Goal: Task Accomplishment & Management: Manage account settings

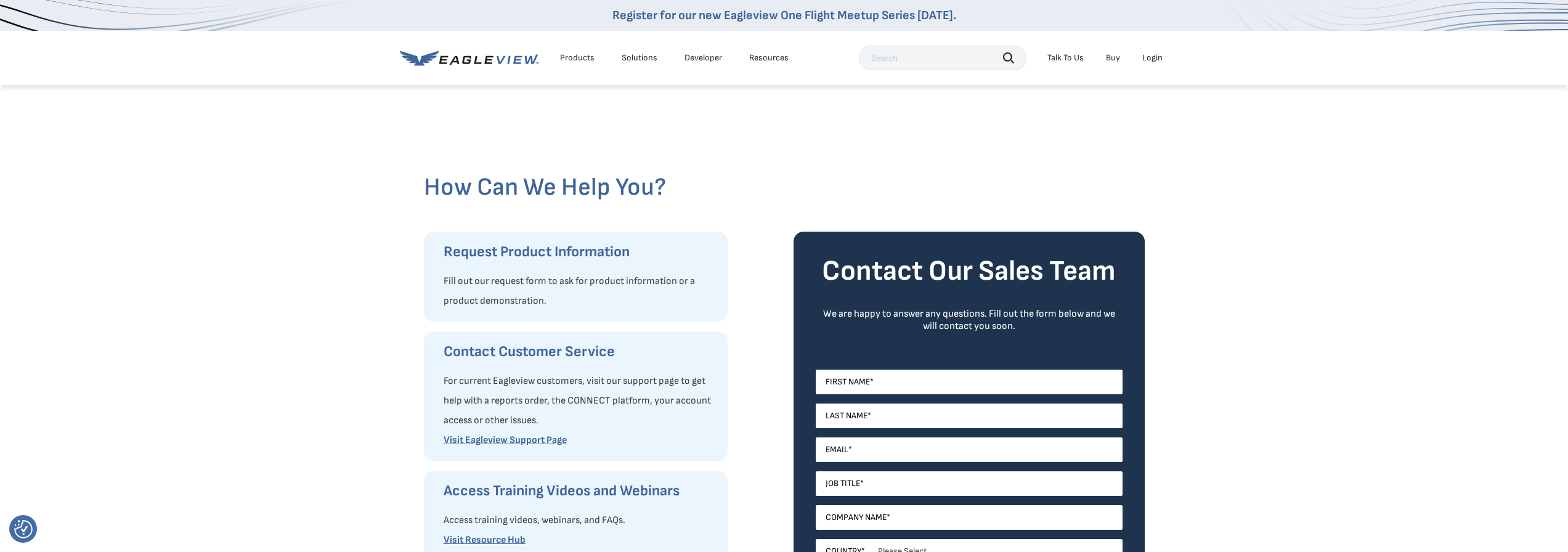
click at [1147, 60] on div "Login" at bounding box center [1152, 58] width 21 height 11
click at [1152, 187] on link "MyEagleview" at bounding box center [1145, 185] width 47 height 11
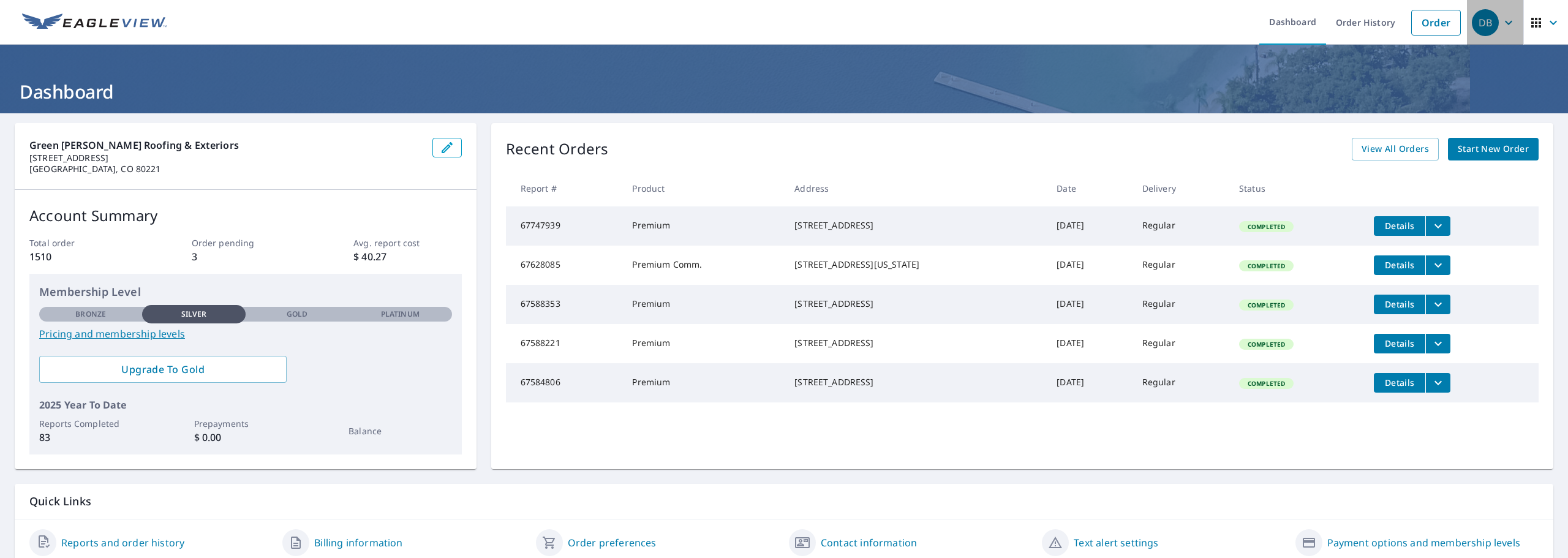
click at [1501, 27] on icon "button" at bounding box center [1508, 22] width 14 height 14
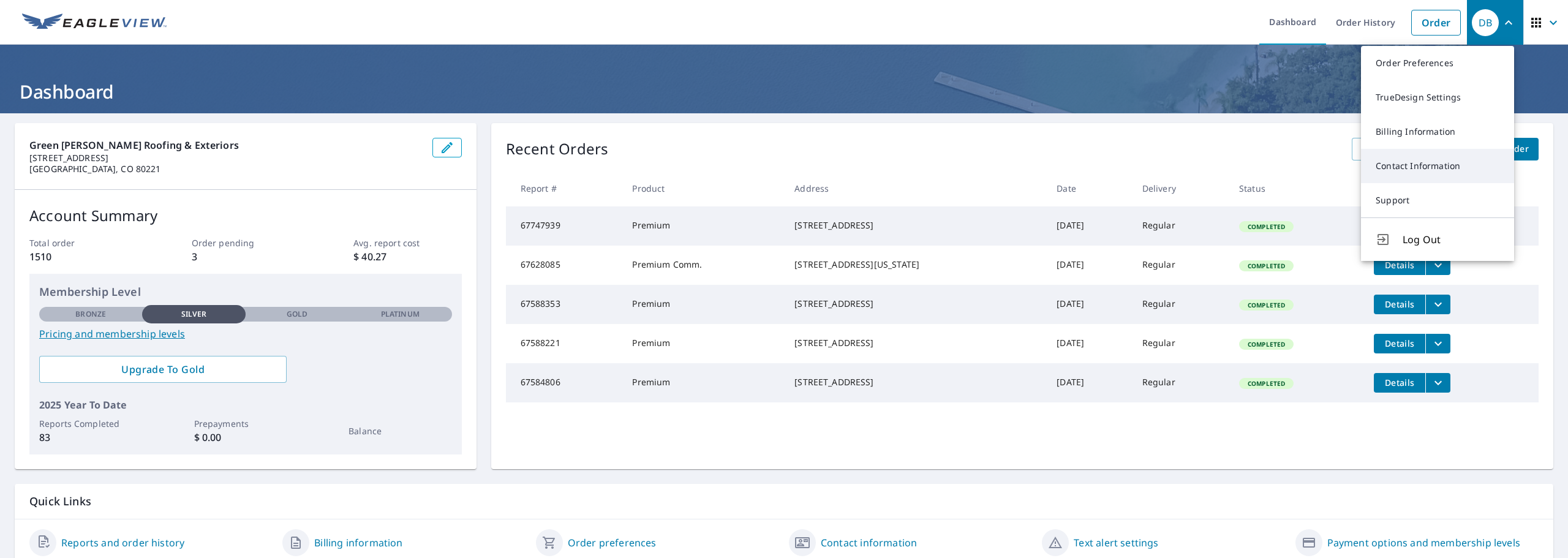
click at [1431, 163] on link "Contact Information" at bounding box center [1438, 165] width 153 height 34
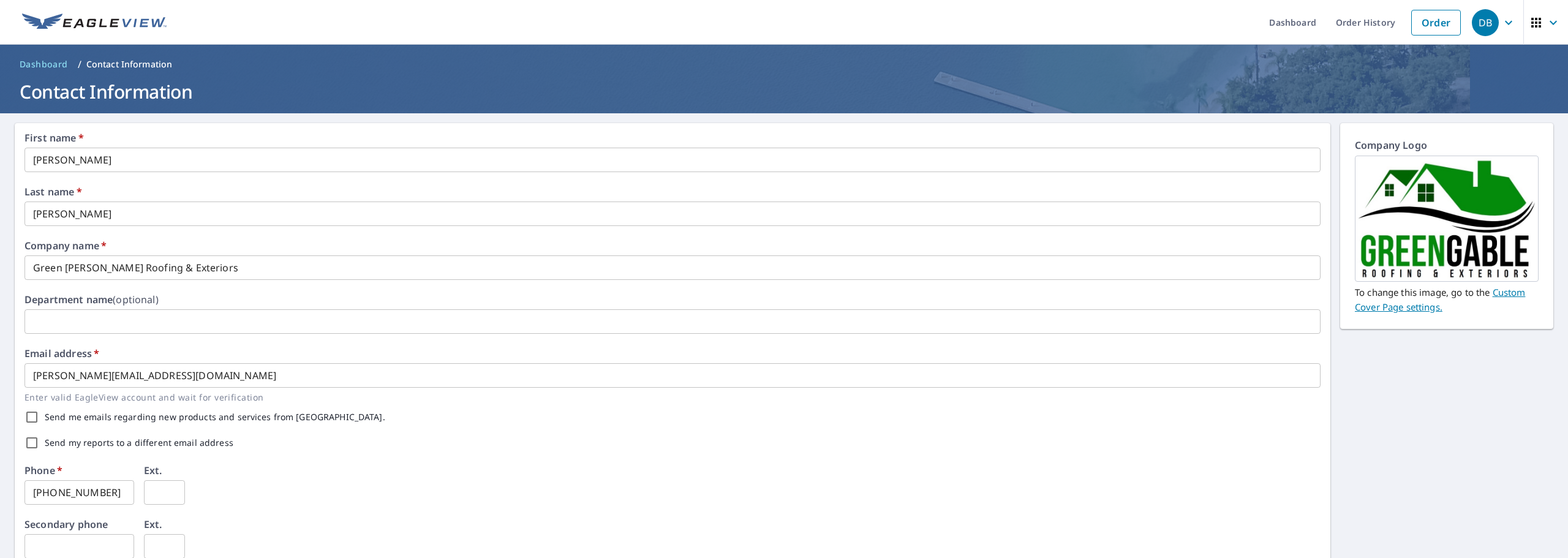
click at [60, 375] on input "travis@greengableroofing.com" at bounding box center [673, 375] width 1297 height 24
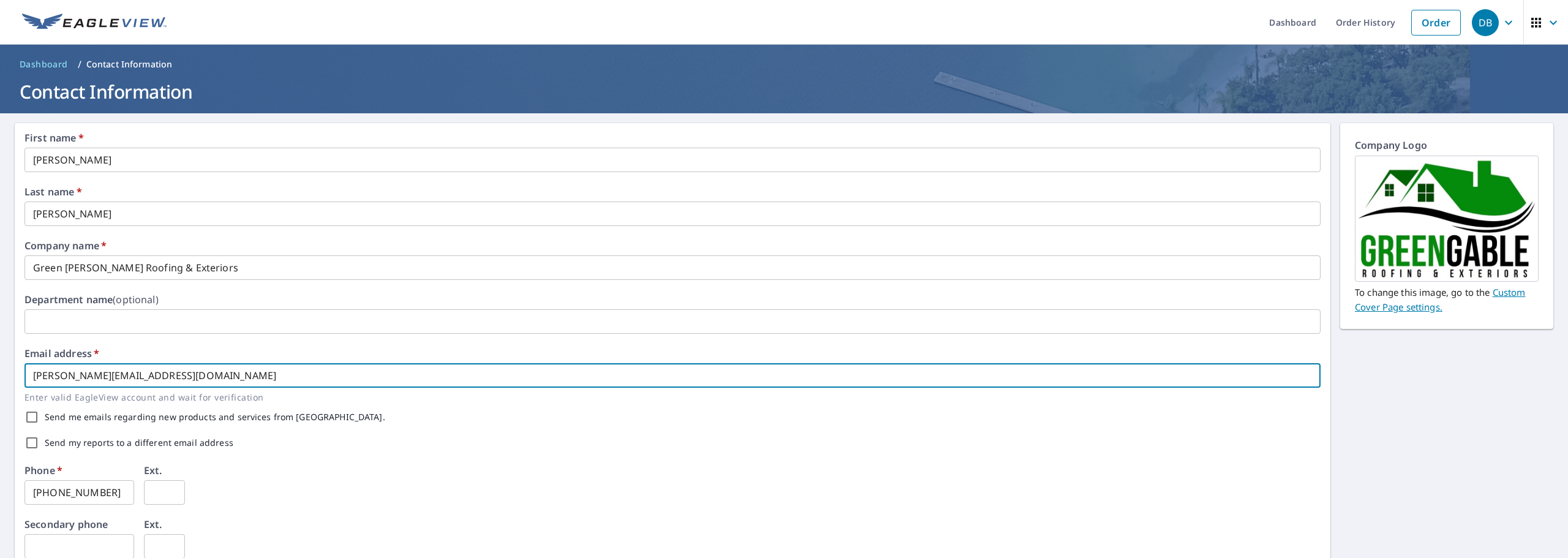
type input "dave@greengableroofing.com"
click at [448, 494] on div "Phone   * 720-504-5023 ​ Ext. ​" at bounding box center [673, 492] width 1297 height 54
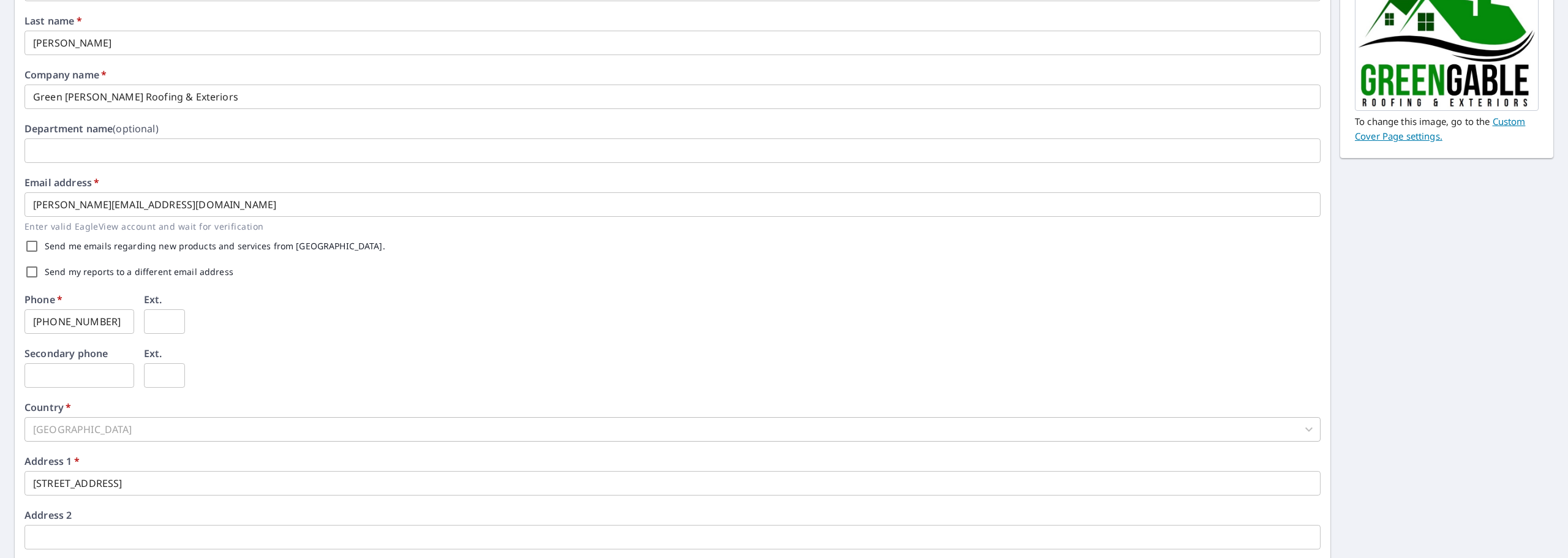
scroll to position [245, 0]
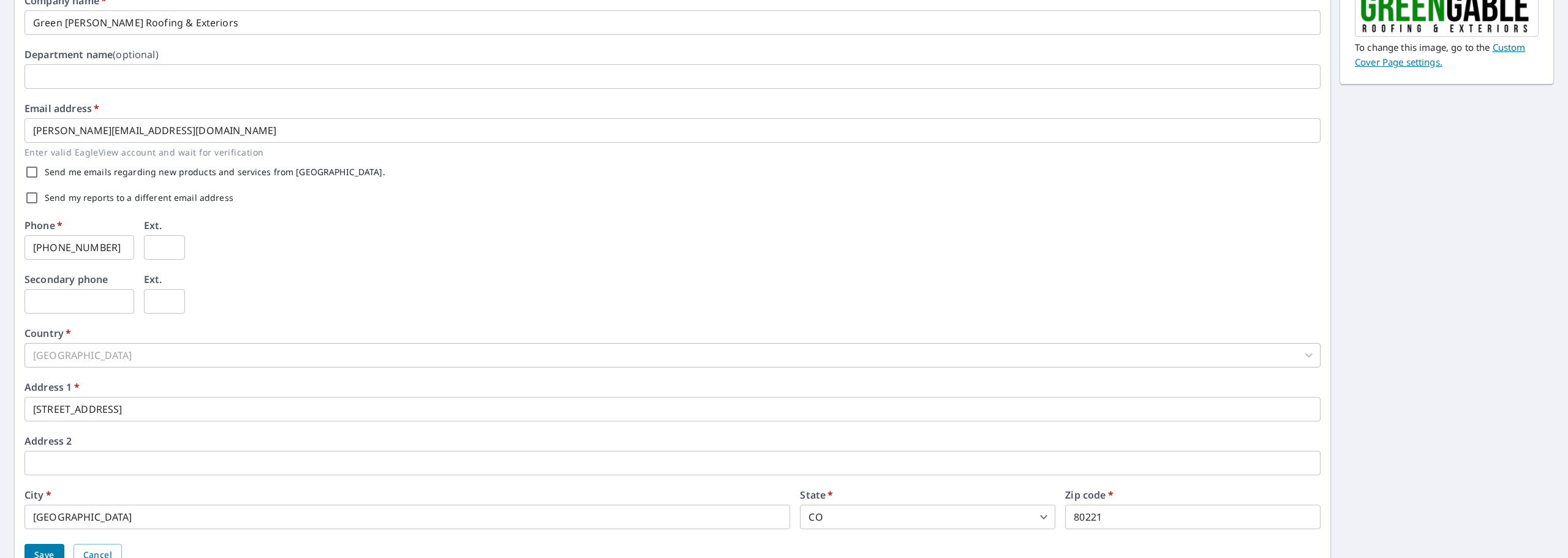
click at [55, 406] on input "8650 N Broadway Unit H" at bounding box center [673, 409] width 1297 height 24
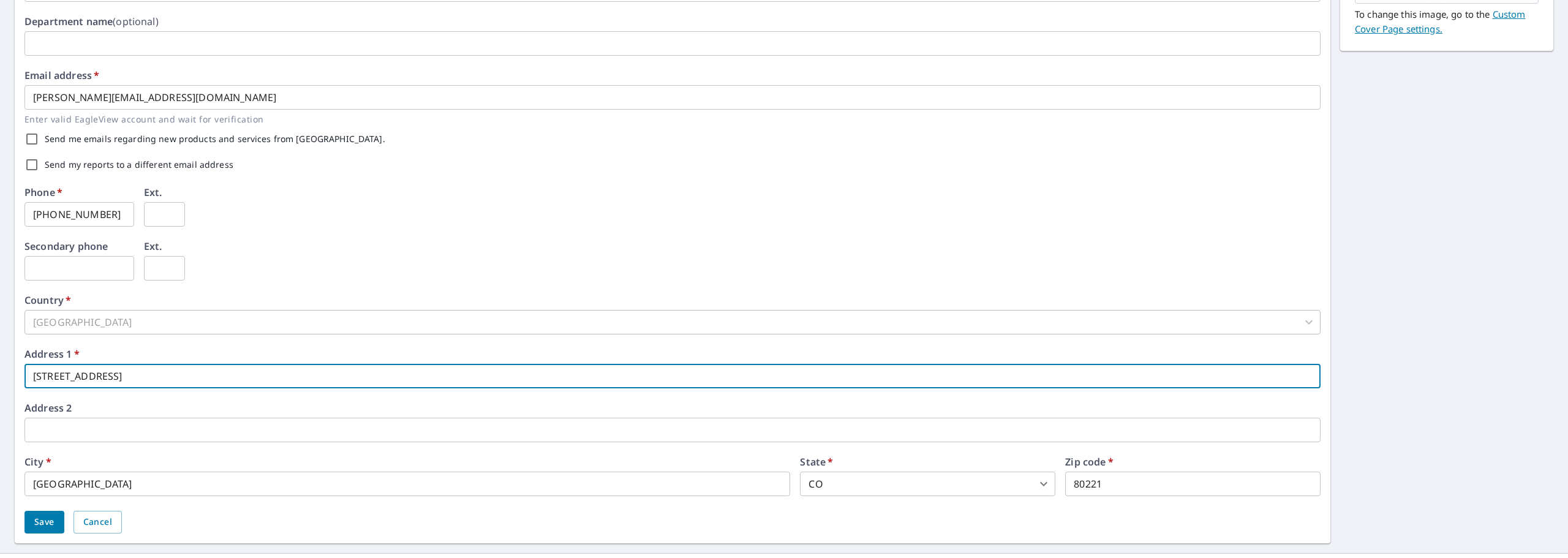
scroll to position [295, 0]
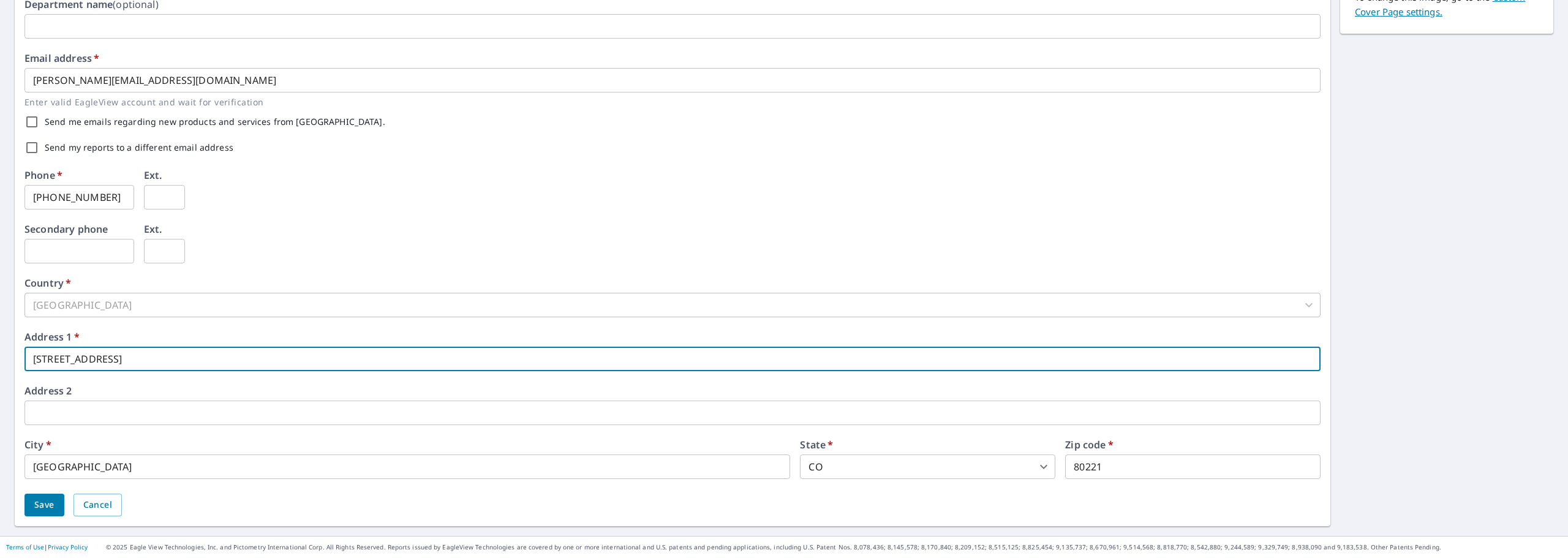
type input "[STREET_ADDRESS]"
click at [49, 507] on span "Save" at bounding box center [44, 505] width 20 height 15
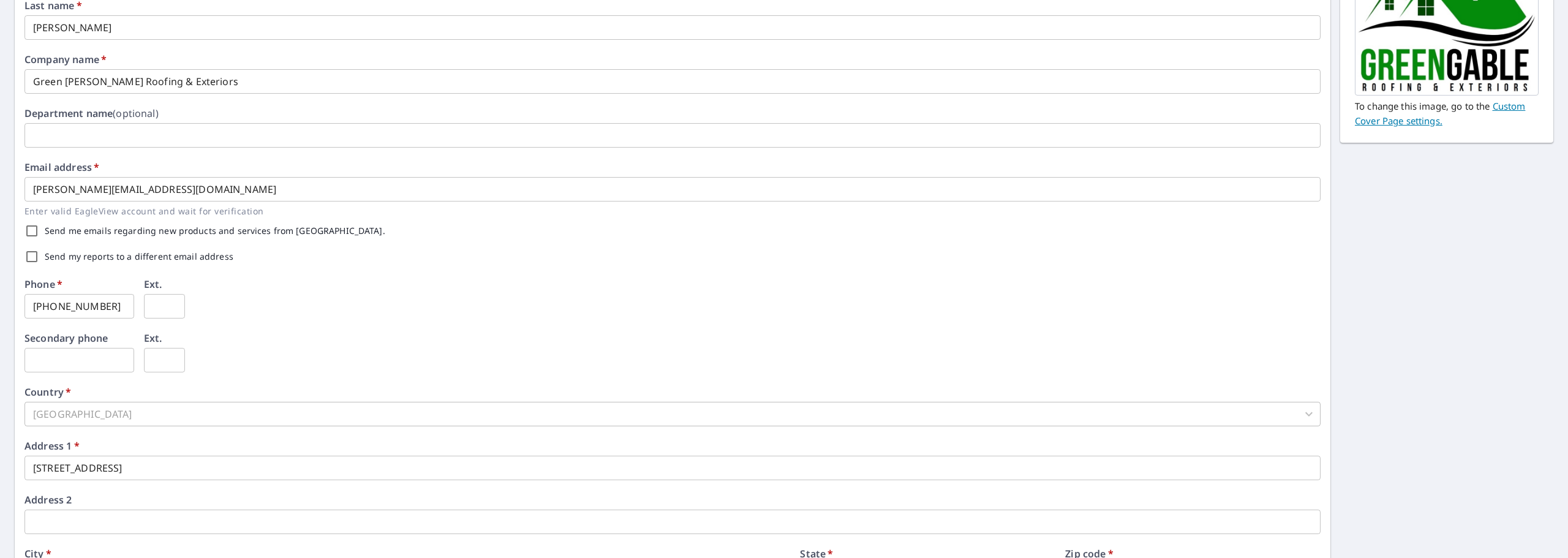
scroll to position [327, 0]
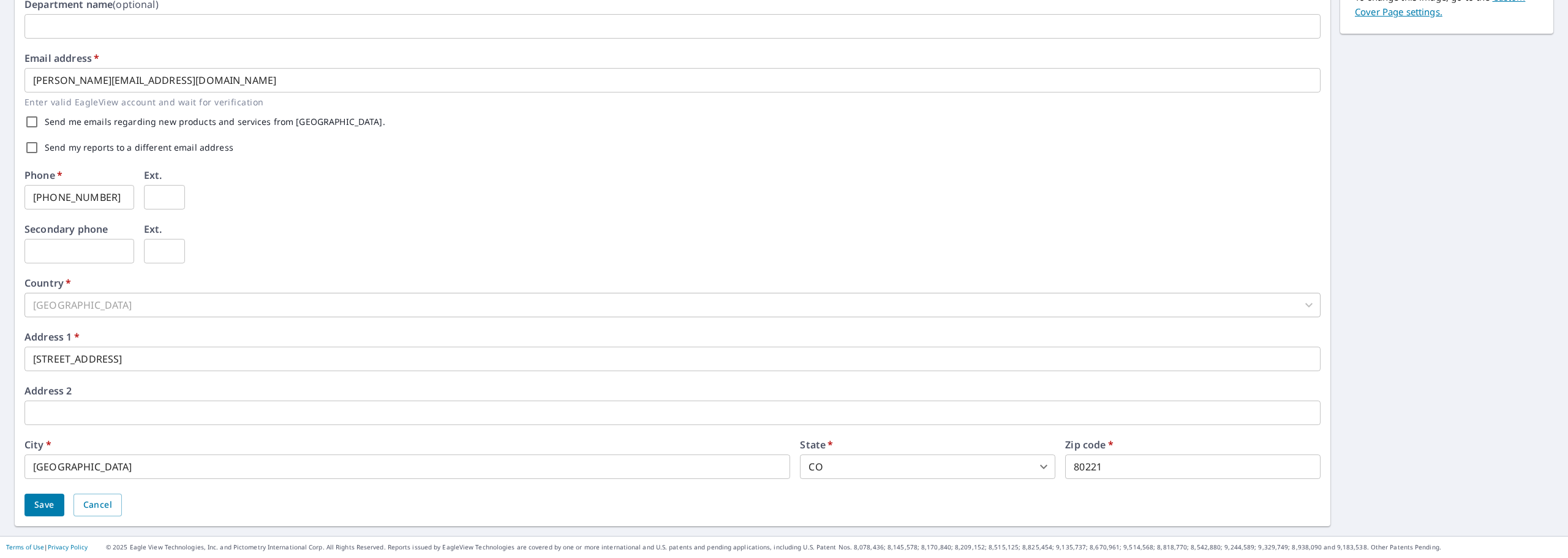
click at [43, 505] on span "Save" at bounding box center [44, 505] width 20 height 15
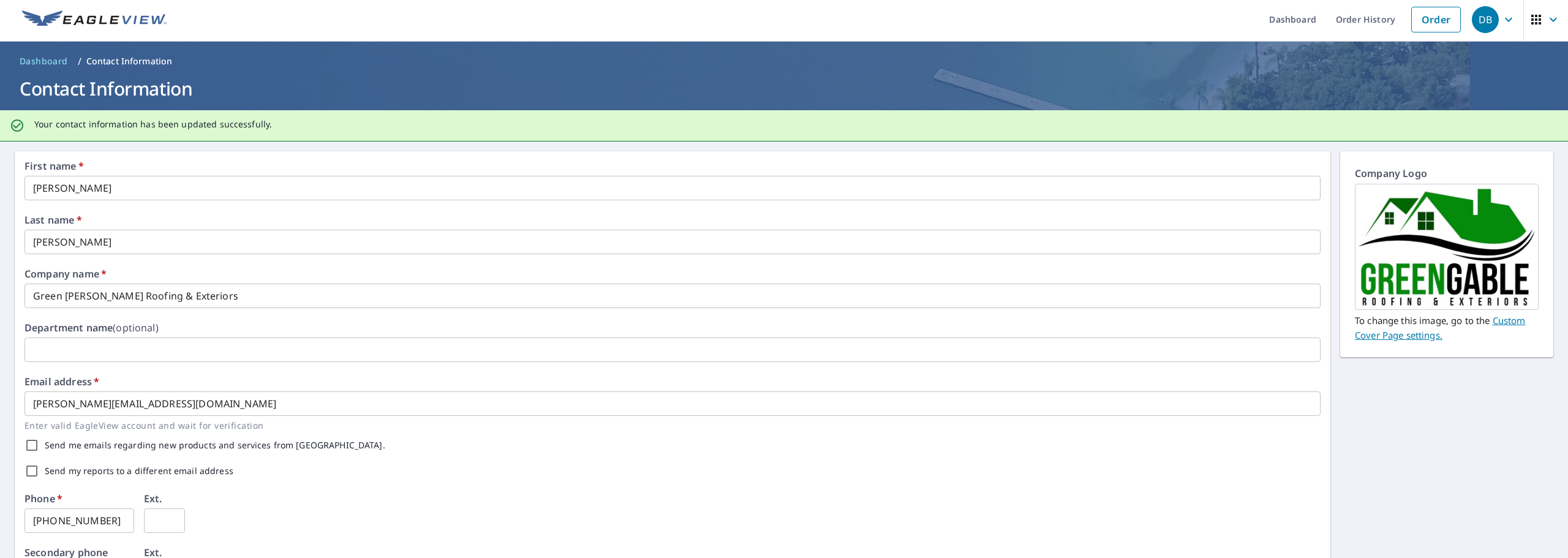
scroll to position [0, 0]
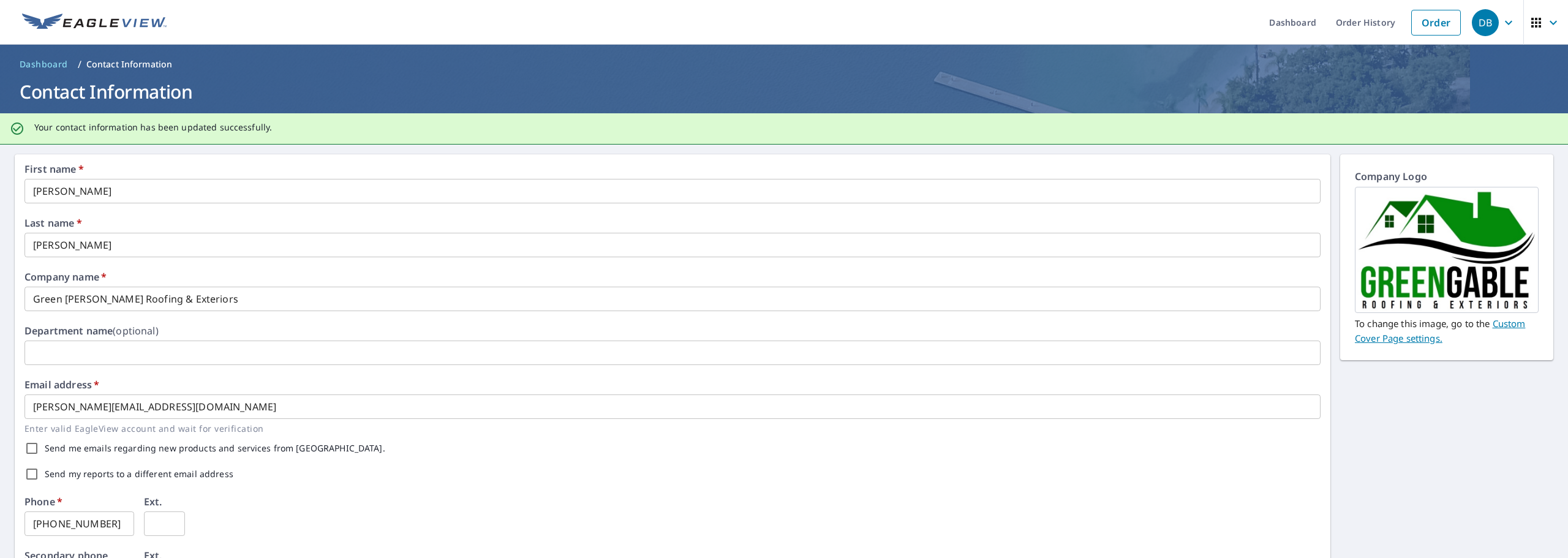
click at [115, 64] on p "Contact Information" at bounding box center [130, 64] width 86 height 12
click at [57, 61] on span "Dashboard" at bounding box center [44, 64] width 49 height 12
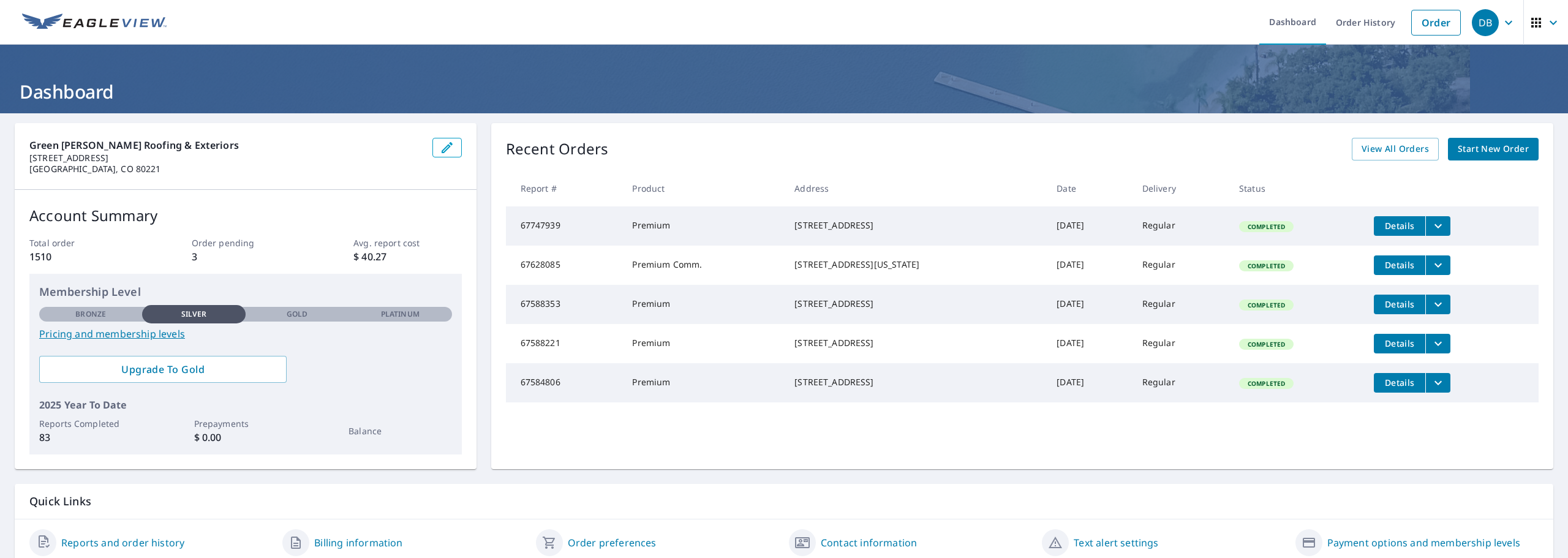
click at [1504, 17] on icon "button" at bounding box center [1508, 22] width 14 height 14
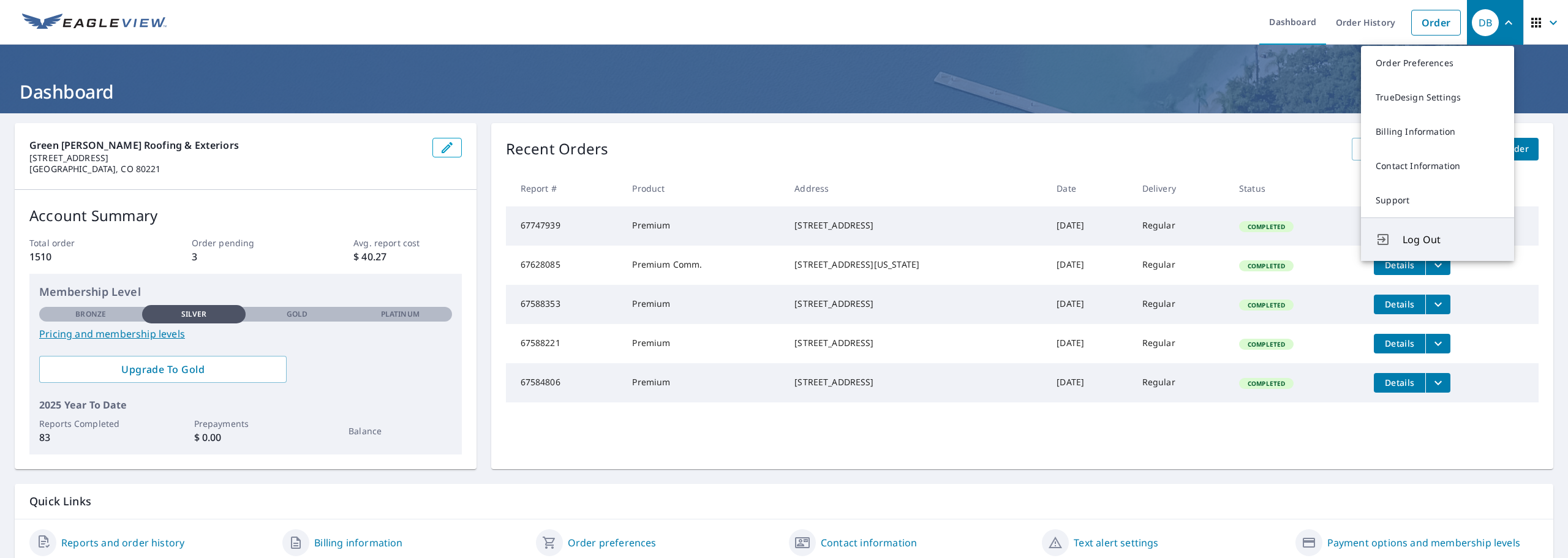
click at [1421, 241] on span "Log Out" at bounding box center [1451, 239] width 97 height 14
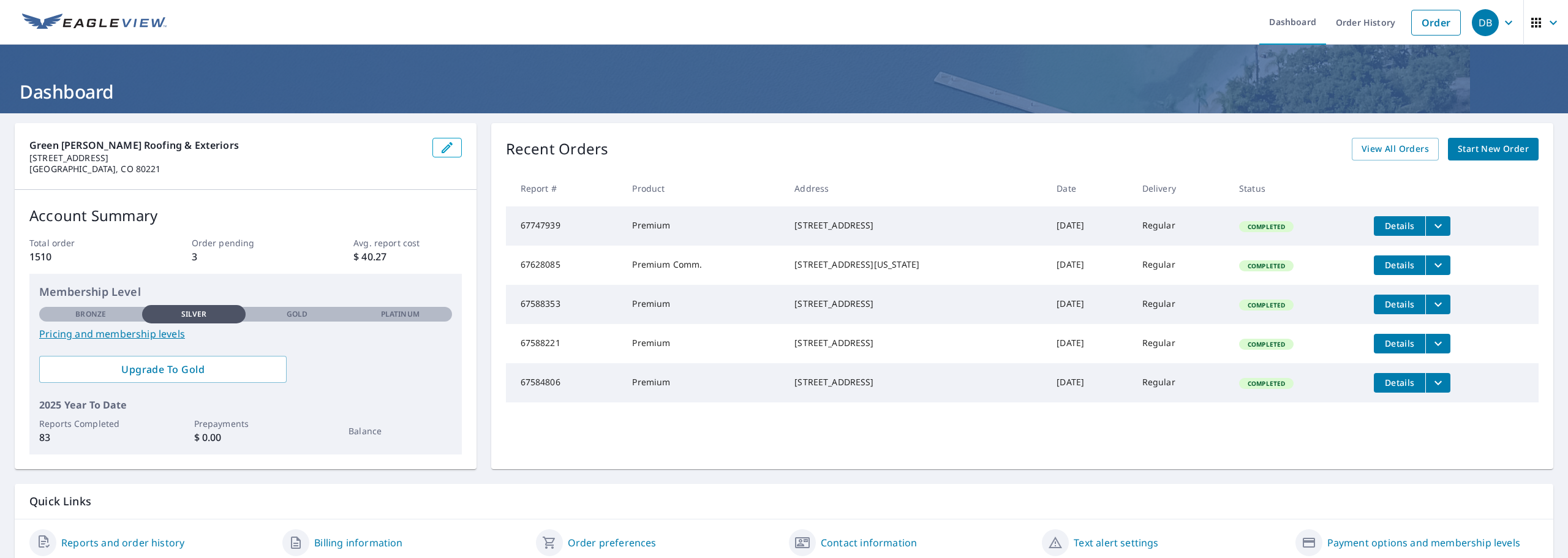
click at [1546, 17] on icon "button" at bounding box center [1553, 22] width 14 height 14
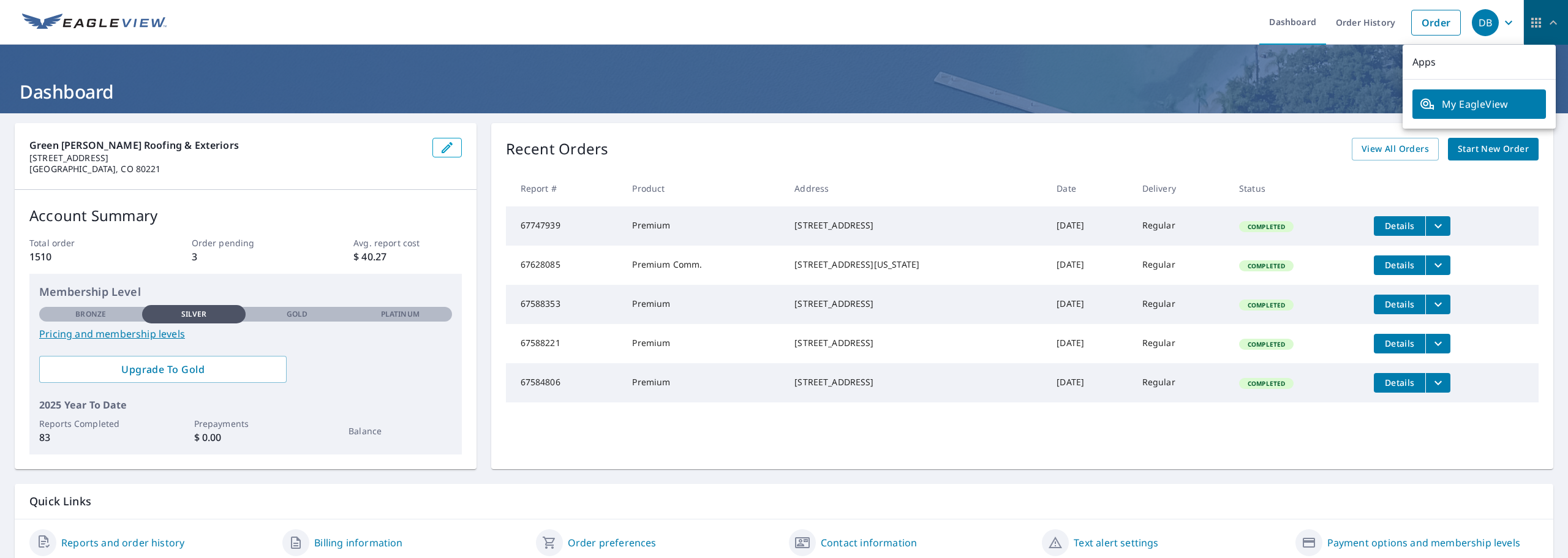
click at [1546, 17] on icon "button" at bounding box center [1553, 22] width 14 height 14
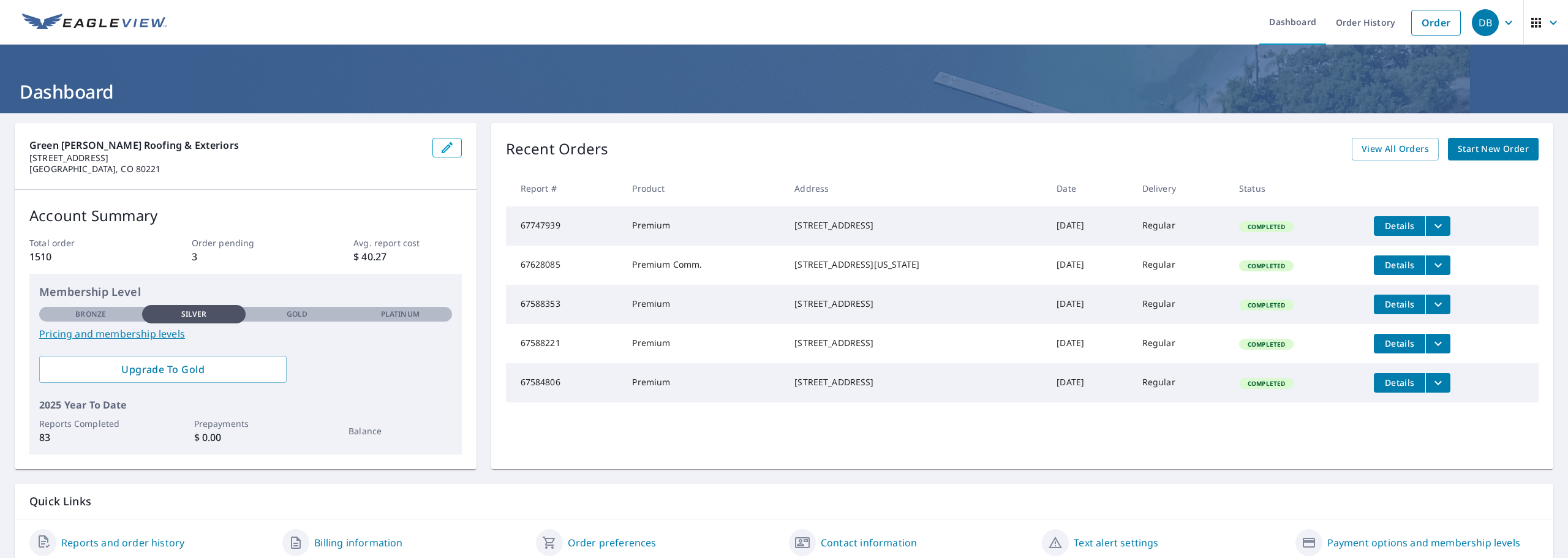
click at [1501, 24] on icon "button" at bounding box center [1508, 22] width 14 height 14
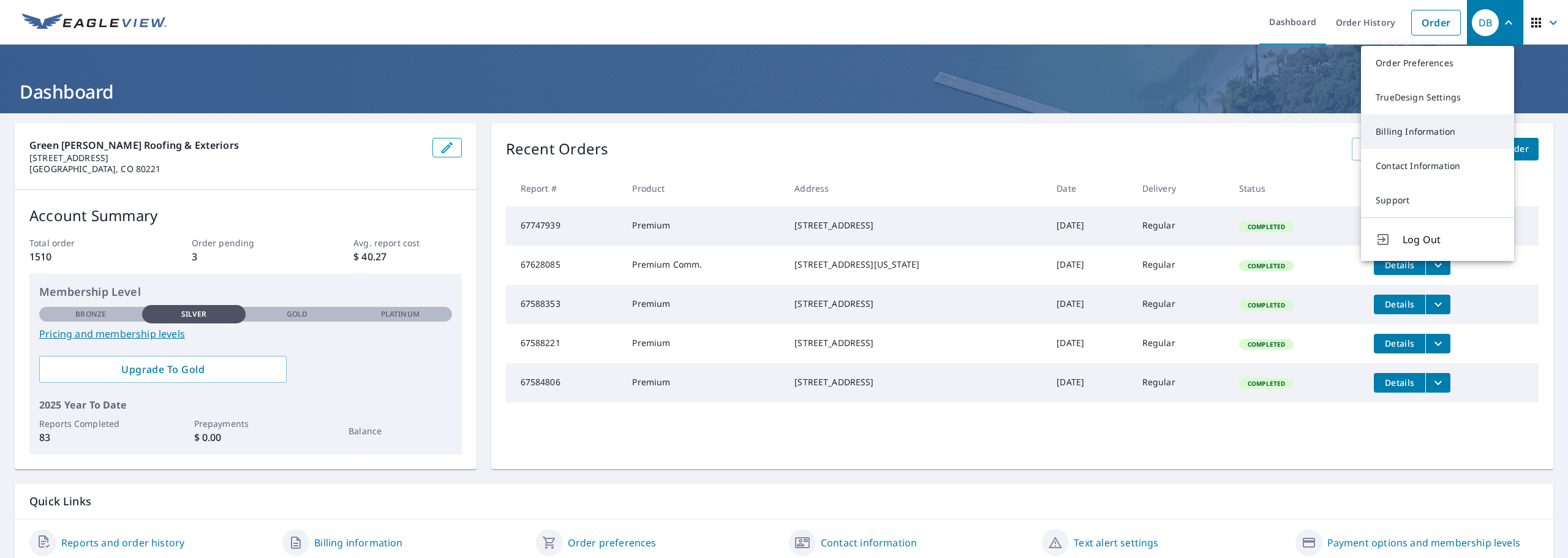
click at [1424, 136] on link "Billing Information" at bounding box center [1438, 131] width 153 height 34
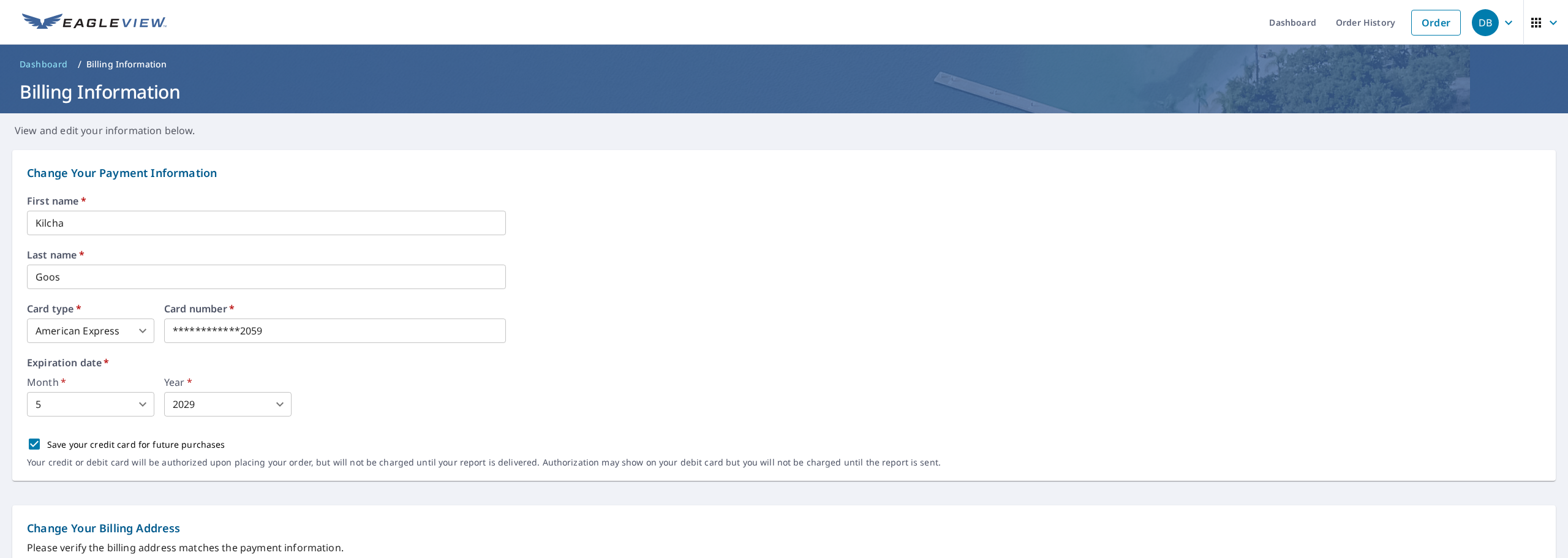
click at [1501, 18] on icon "button" at bounding box center [1508, 22] width 14 height 14
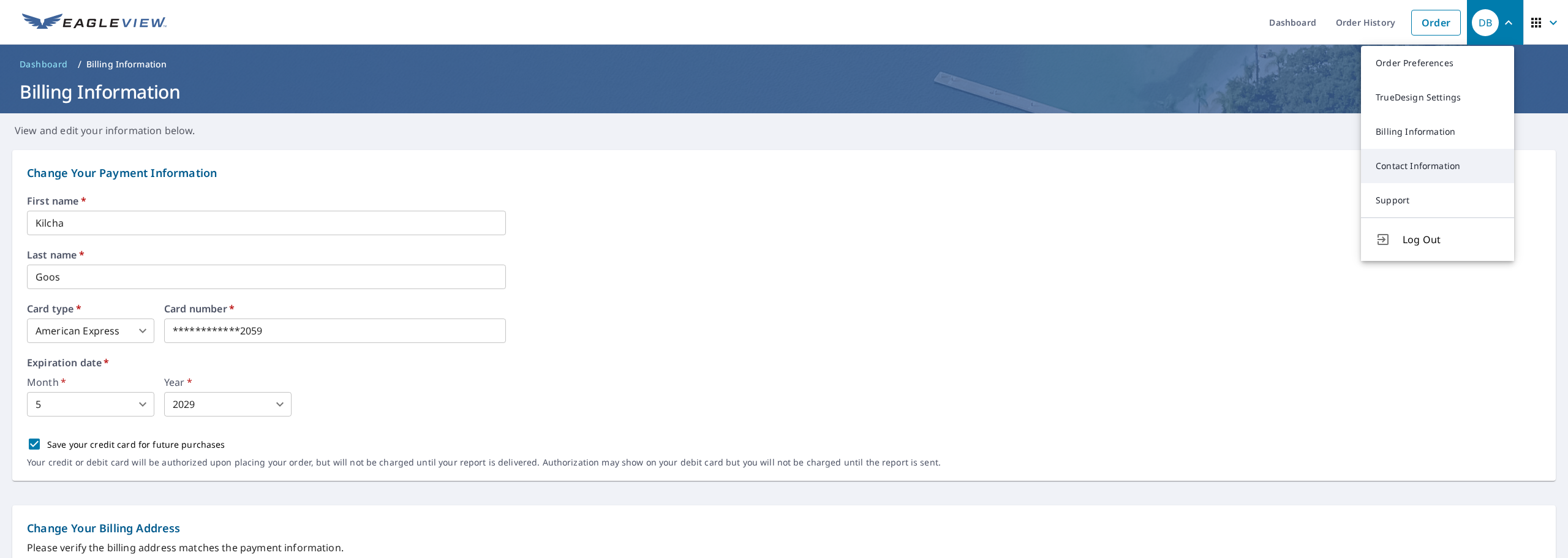
click at [1442, 170] on link "Contact Information" at bounding box center [1438, 165] width 153 height 34
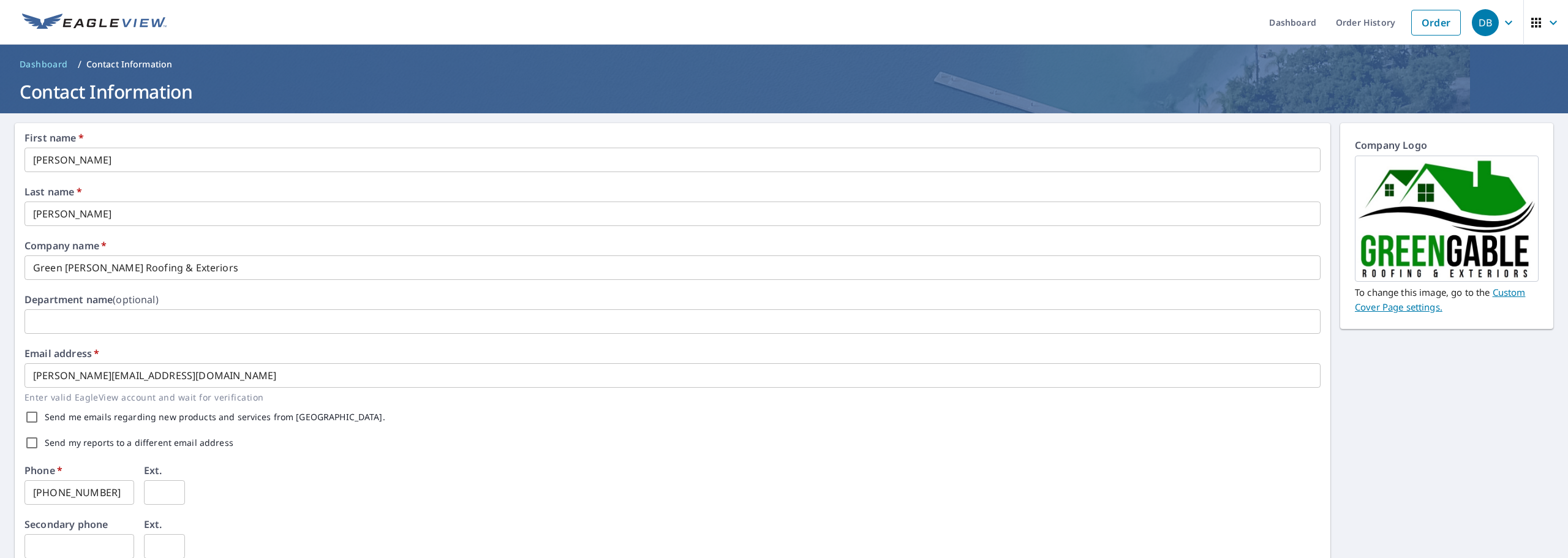
click at [1505, 22] on icon "button" at bounding box center [1509, 23] width 8 height 5
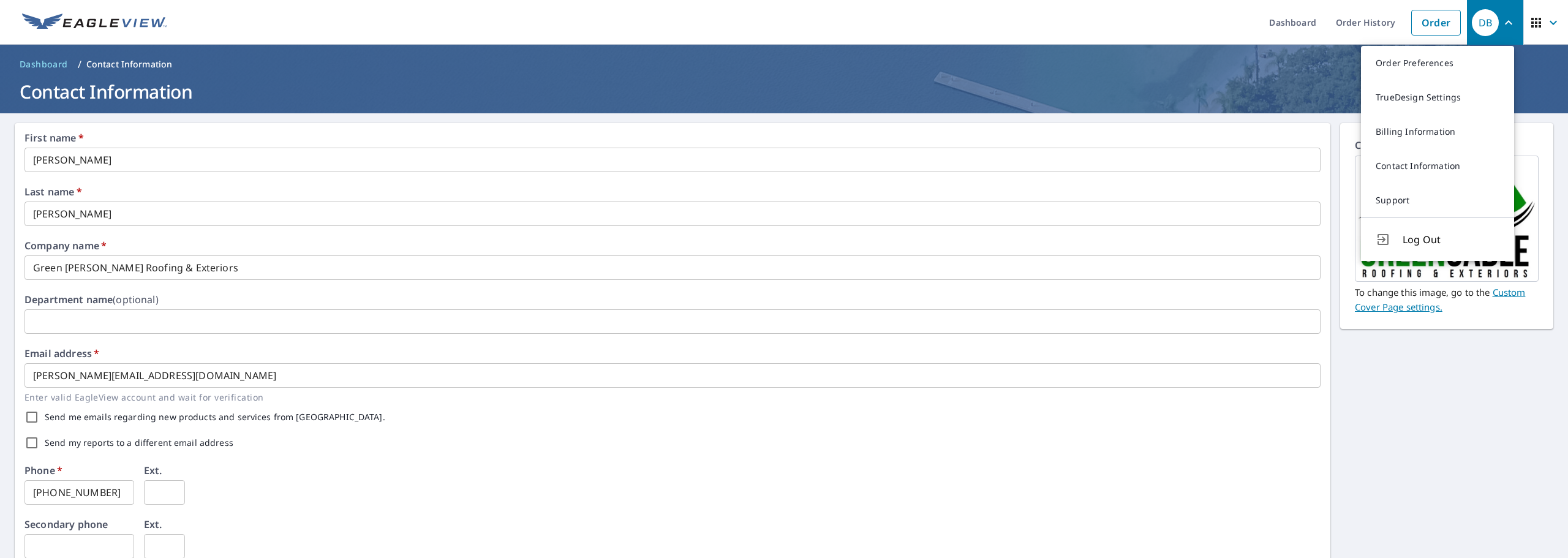
click at [1301, 58] on ol "Dashboard / Contact Information" at bounding box center [784, 64] width 1539 height 20
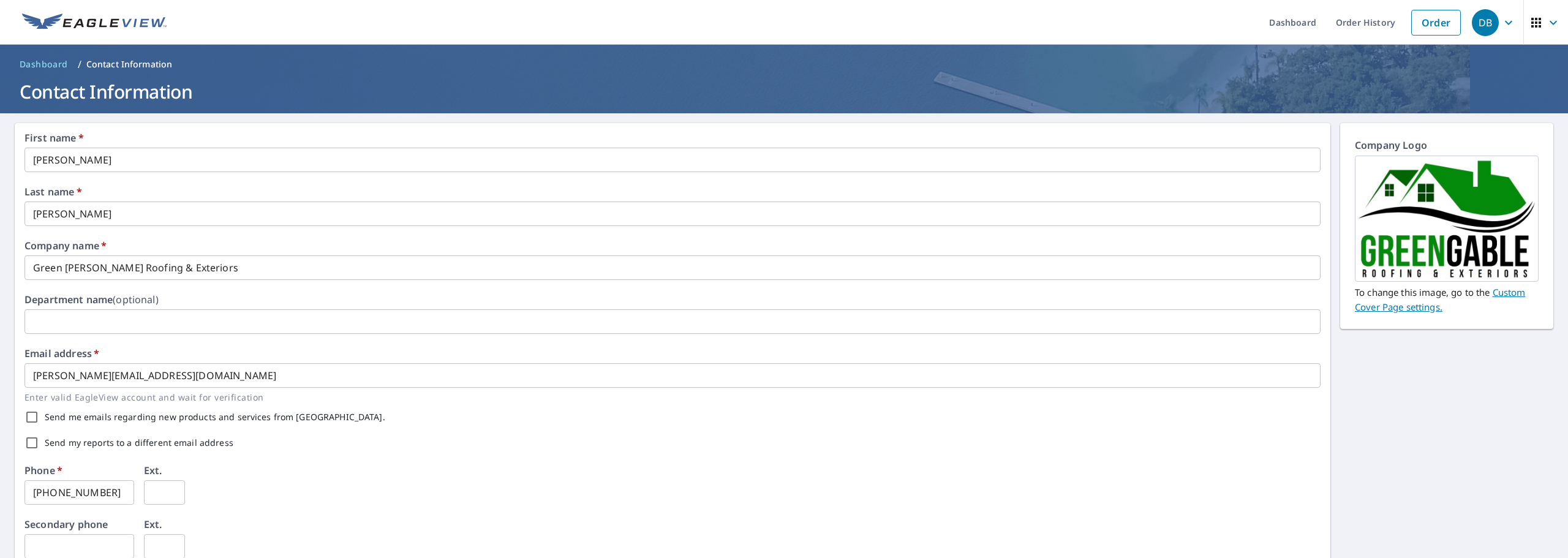
click at [1546, 20] on icon "button" at bounding box center [1553, 22] width 14 height 14
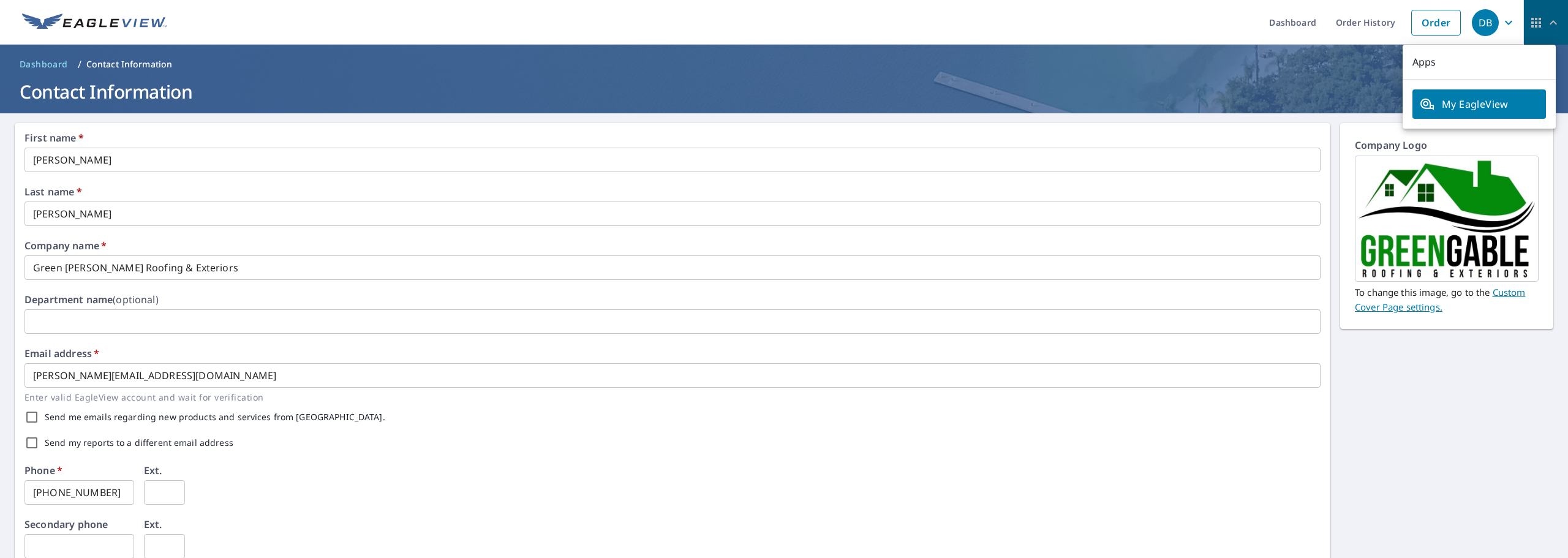
click at [1546, 20] on icon "button" at bounding box center [1553, 22] width 14 height 14
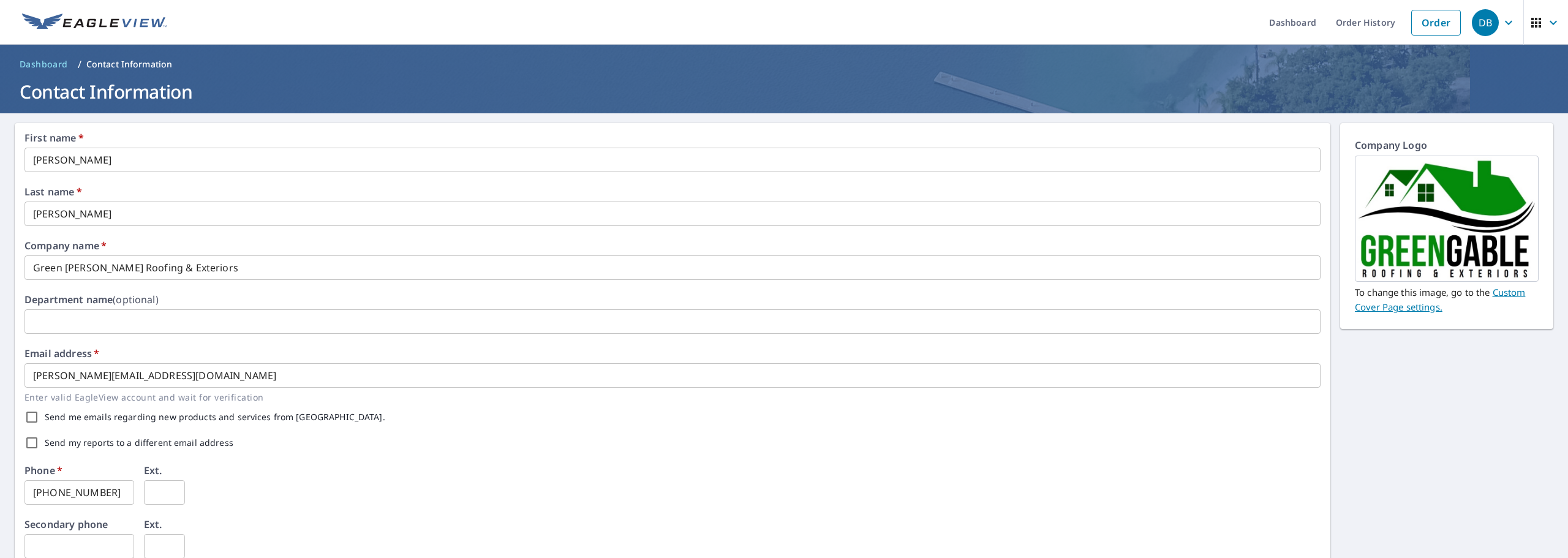
click at [1501, 24] on icon "button" at bounding box center [1508, 22] width 14 height 14
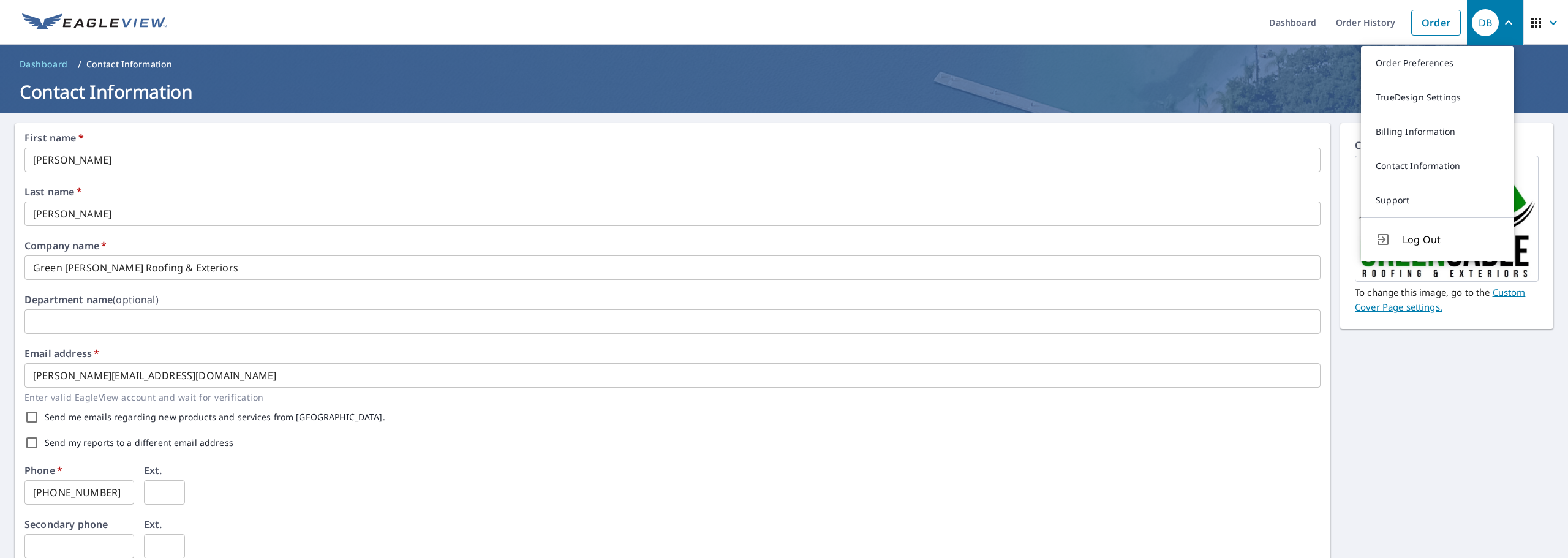
click at [1501, 21] on icon "button" at bounding box center [1508, 22] width 14 height 14
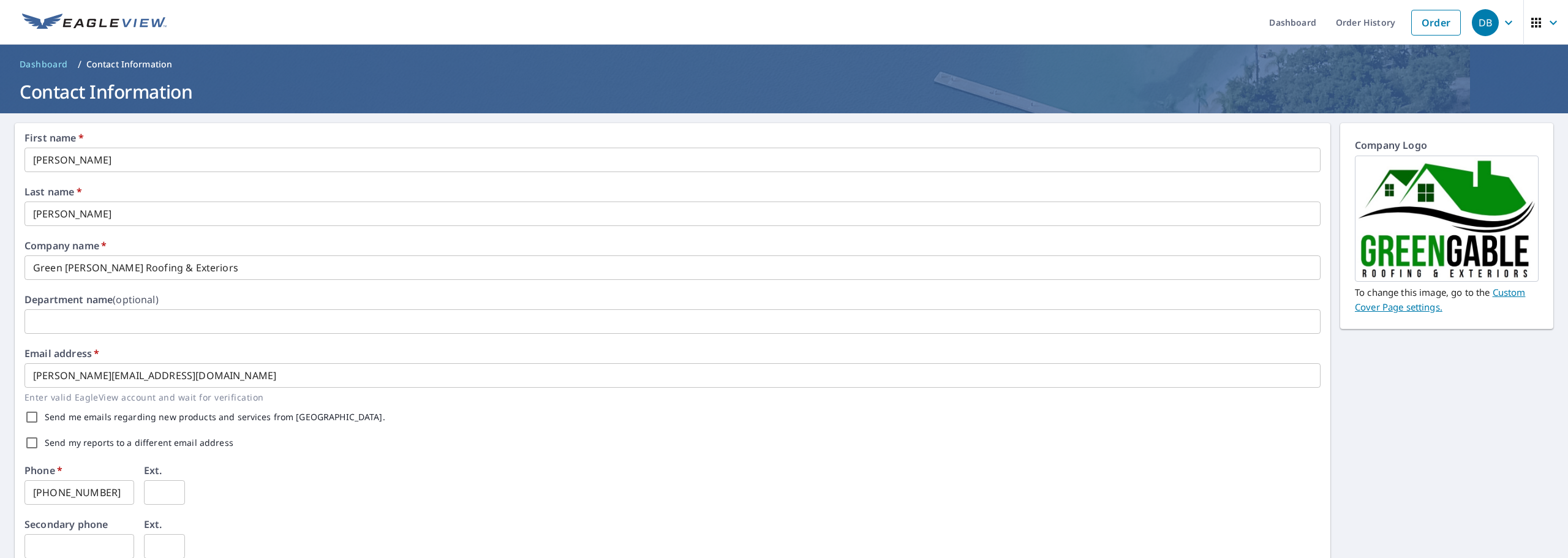
click at [1501, 21] on icon "button" at bounding box center [1508, 22] width 14 height 14
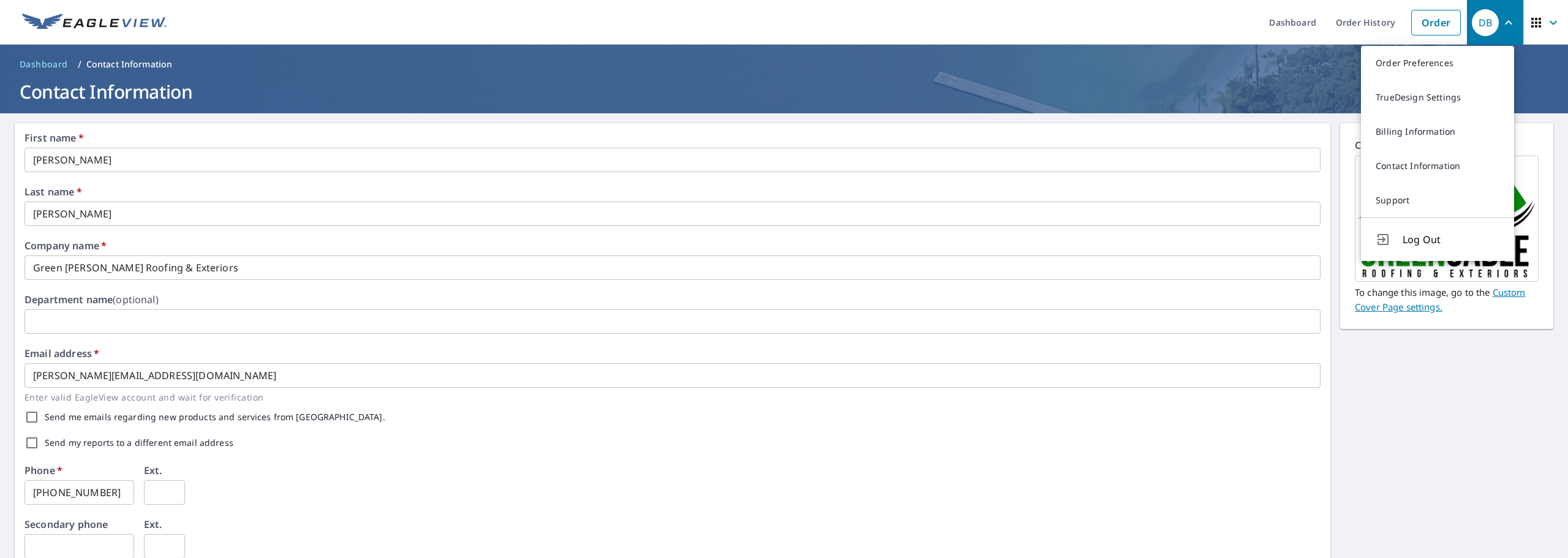
click at [1501, 21] on icon "button" at bounding box center [1508, 22] width 14 height 14
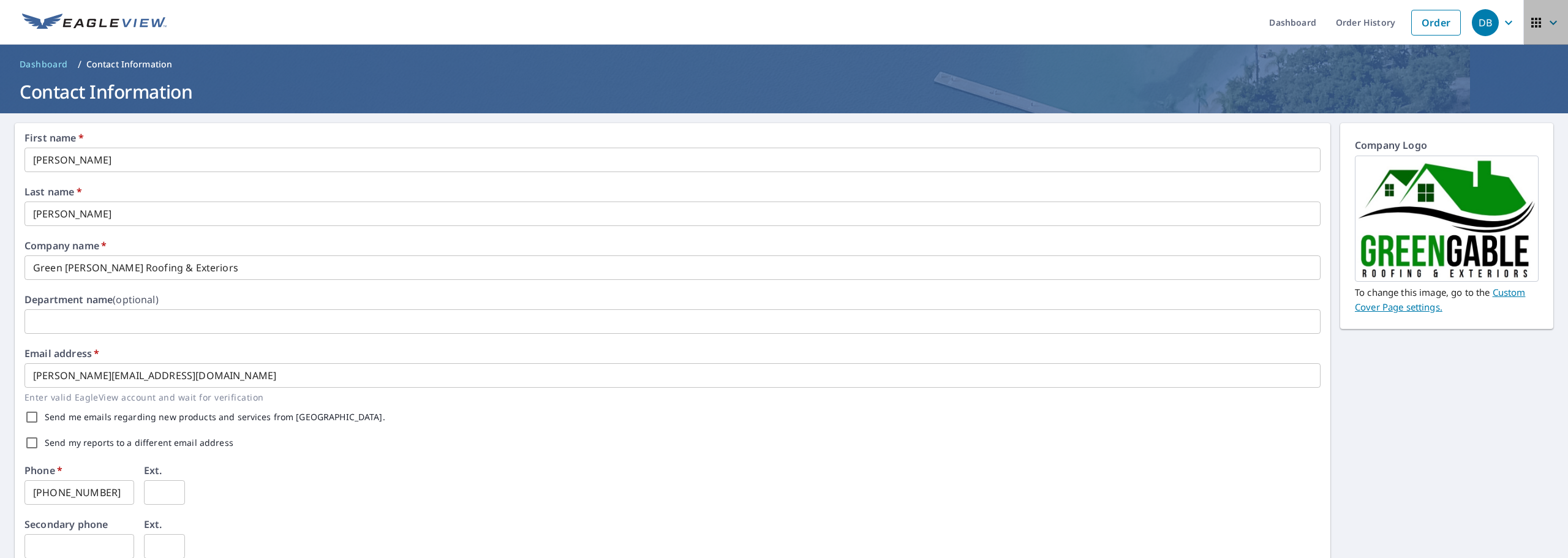
click at [1550, 24] on icon "button" at bounding box center [1554, 23] width 8 height 5
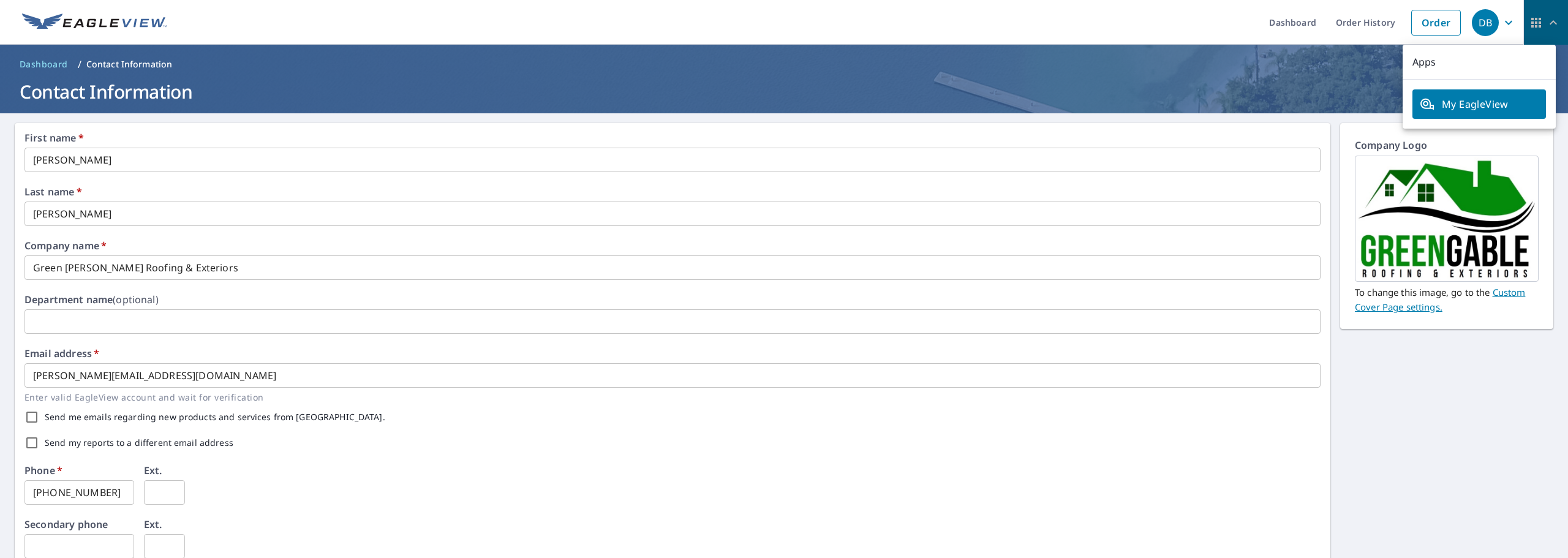
click at [1546, 24] on icon "button" at bounding box center [1553, 22] width 14 height 14
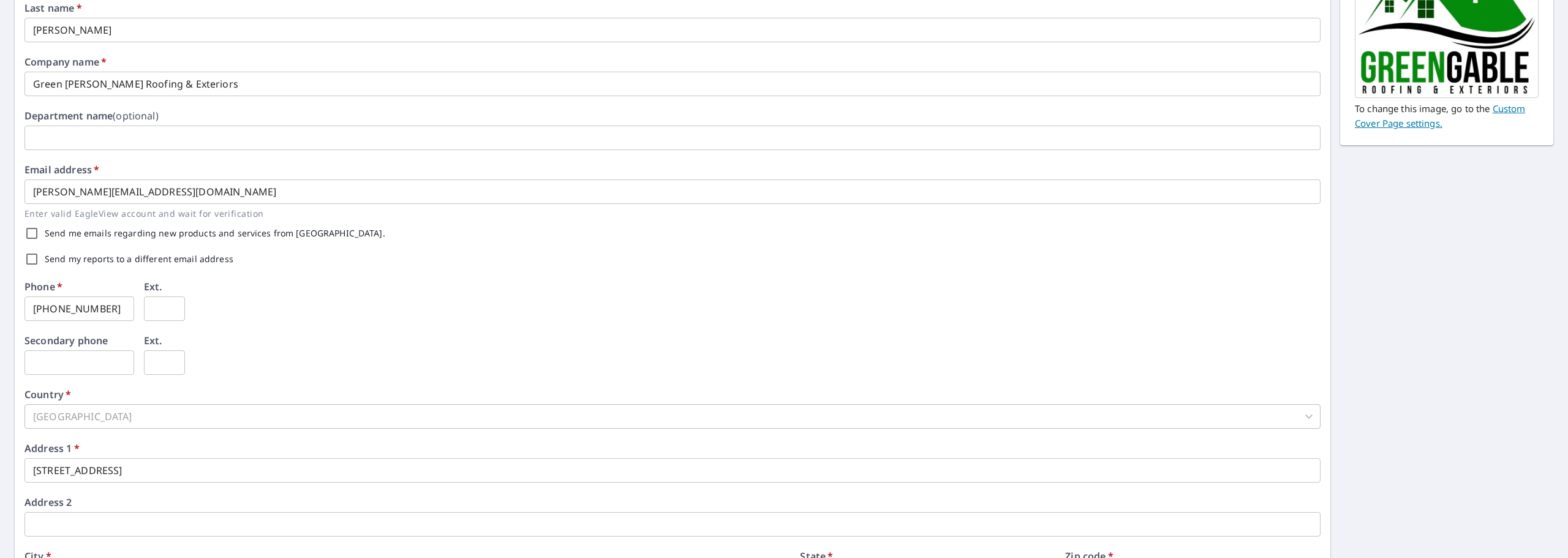
scroll to position [295, 0]
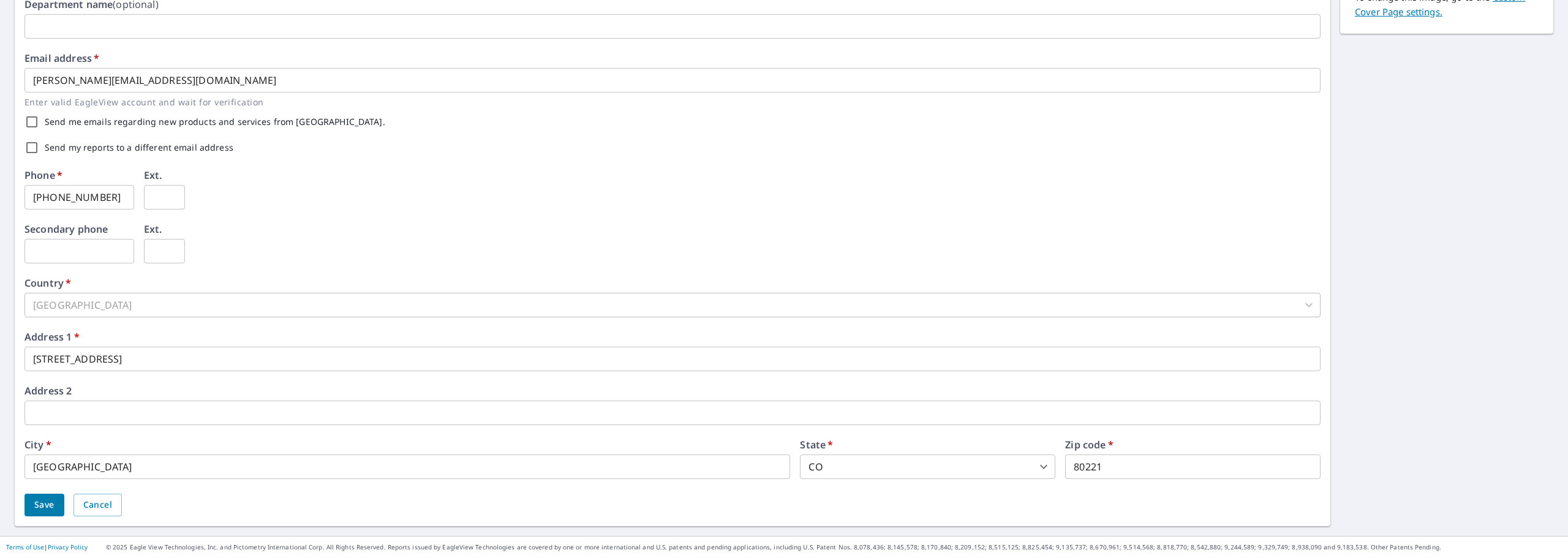
click at [31, 509] on button "Save" at bounding box center [44, 505] width 40 height 23
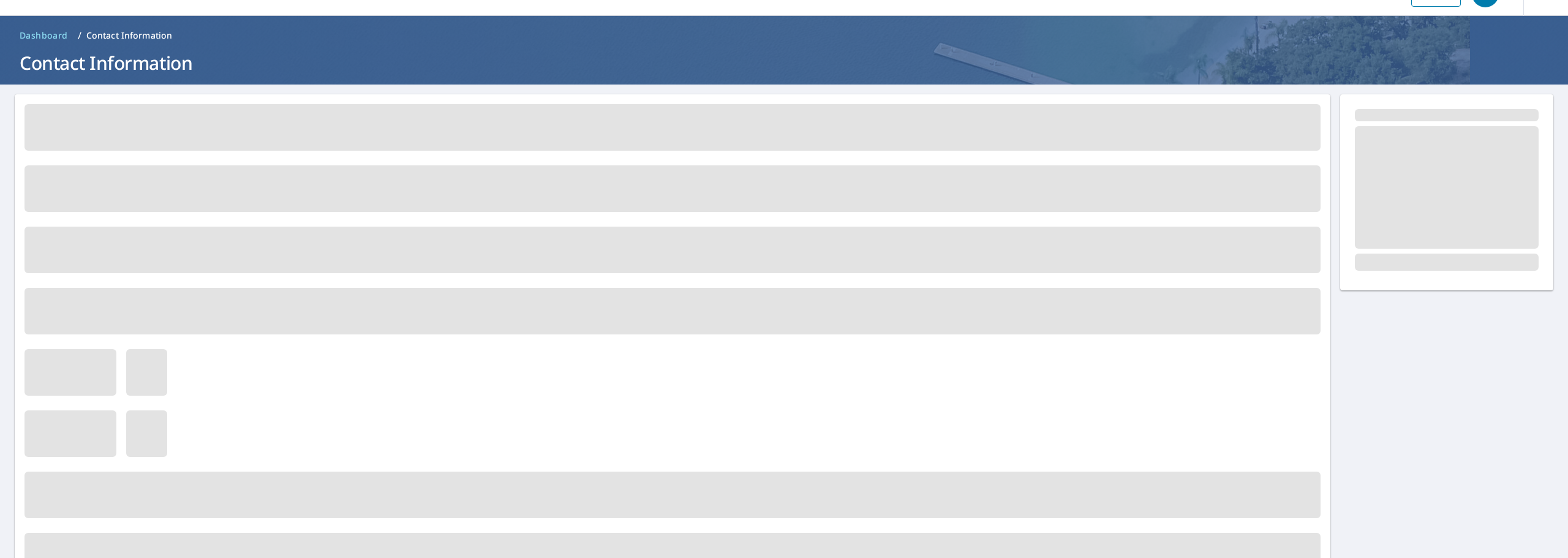
scroll to position [0, 0]
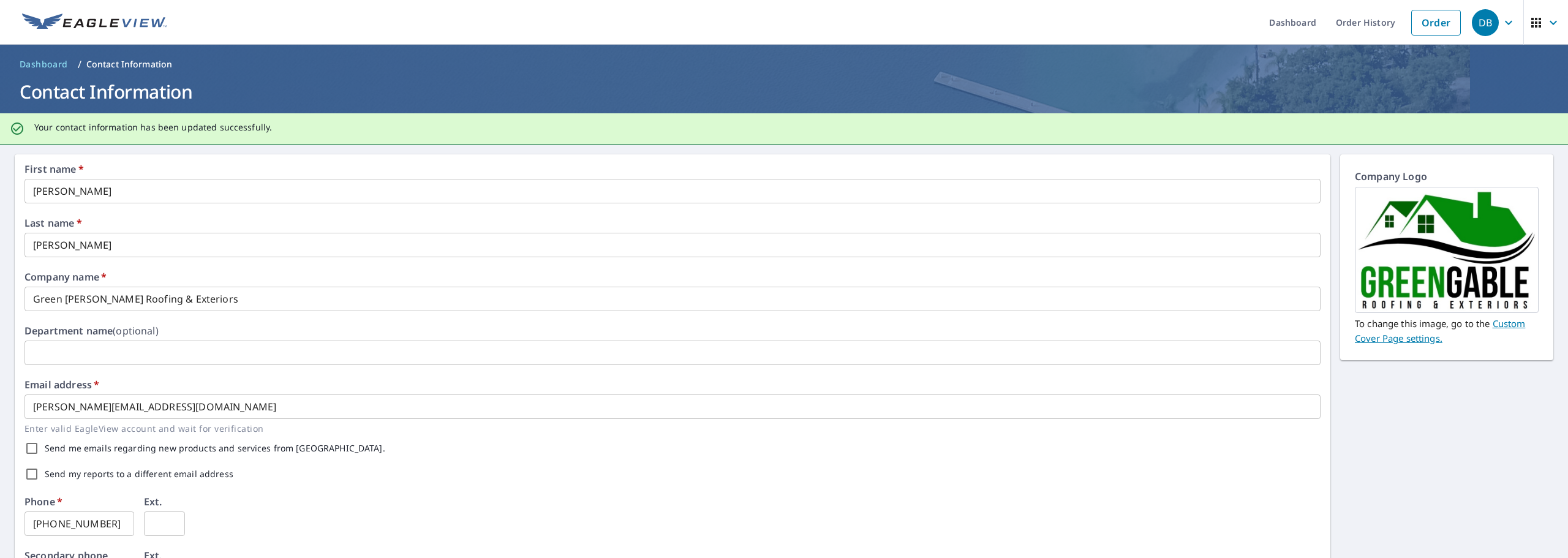
click at [1501, 18] on icon "button" at bounding box center [1508, 22] width 14 height 14
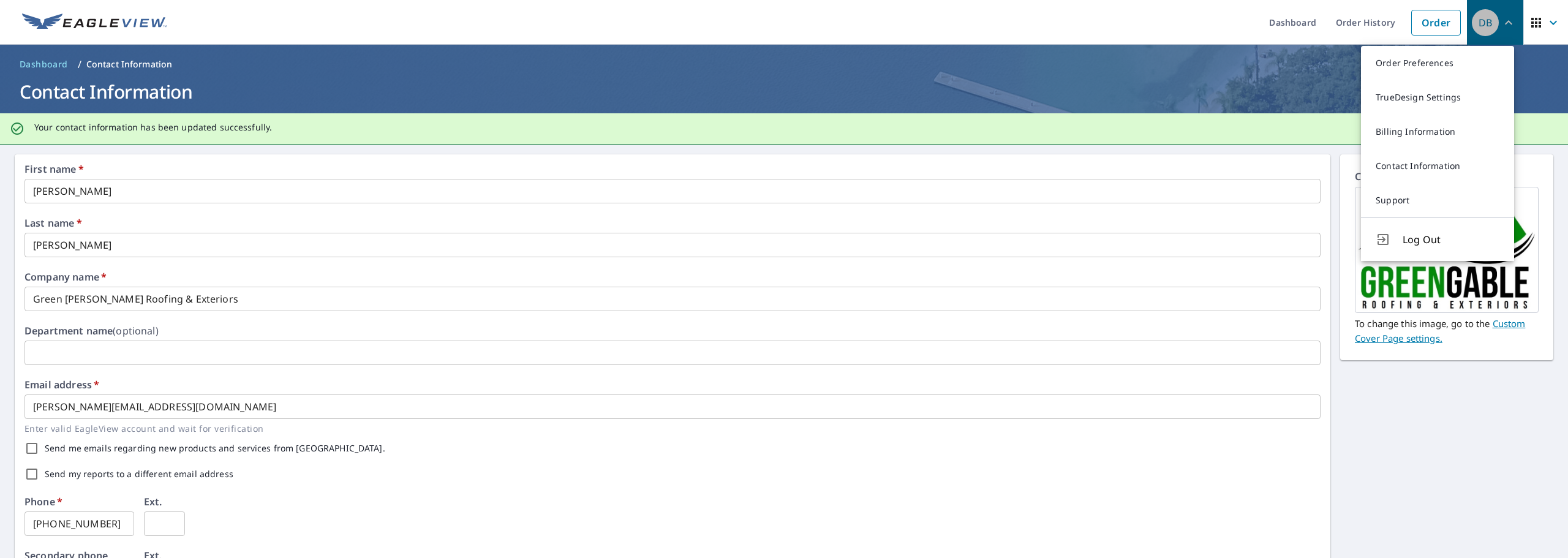
click at [1501, 18] on icon "button" at bounding box center [1508, 22] width 14 height 14
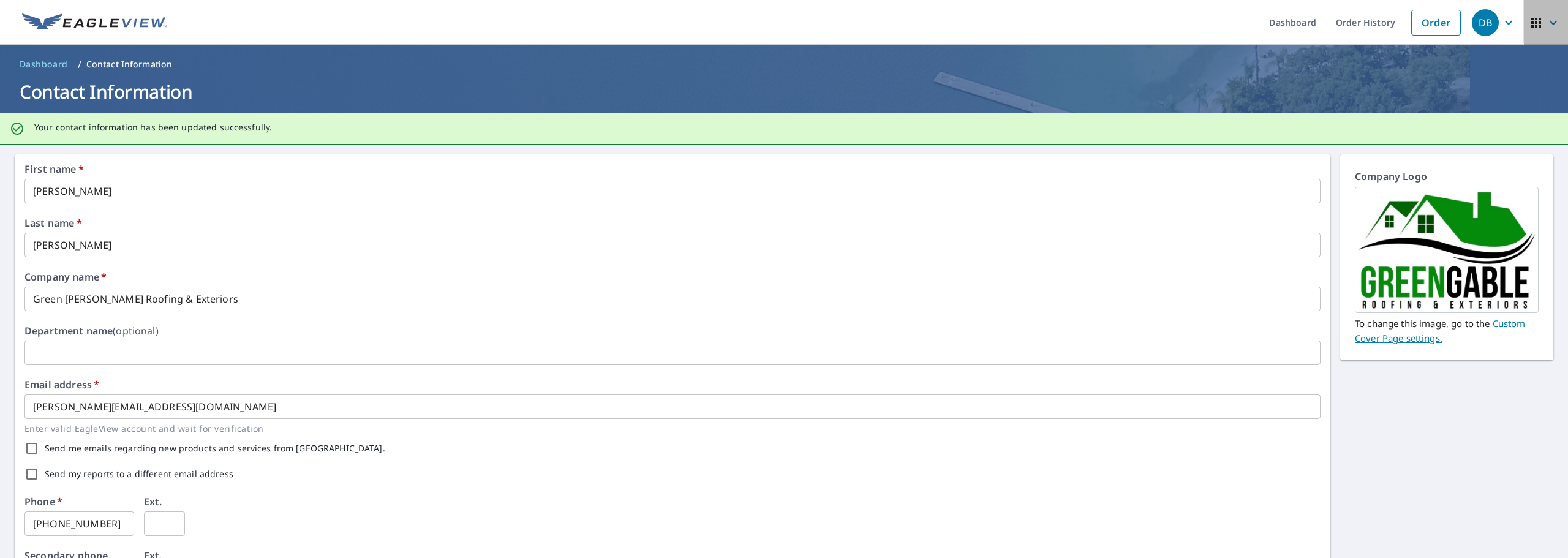
click at [1546, 24] on icon "button" at bounding box center [1553, 22] width 14 height 14
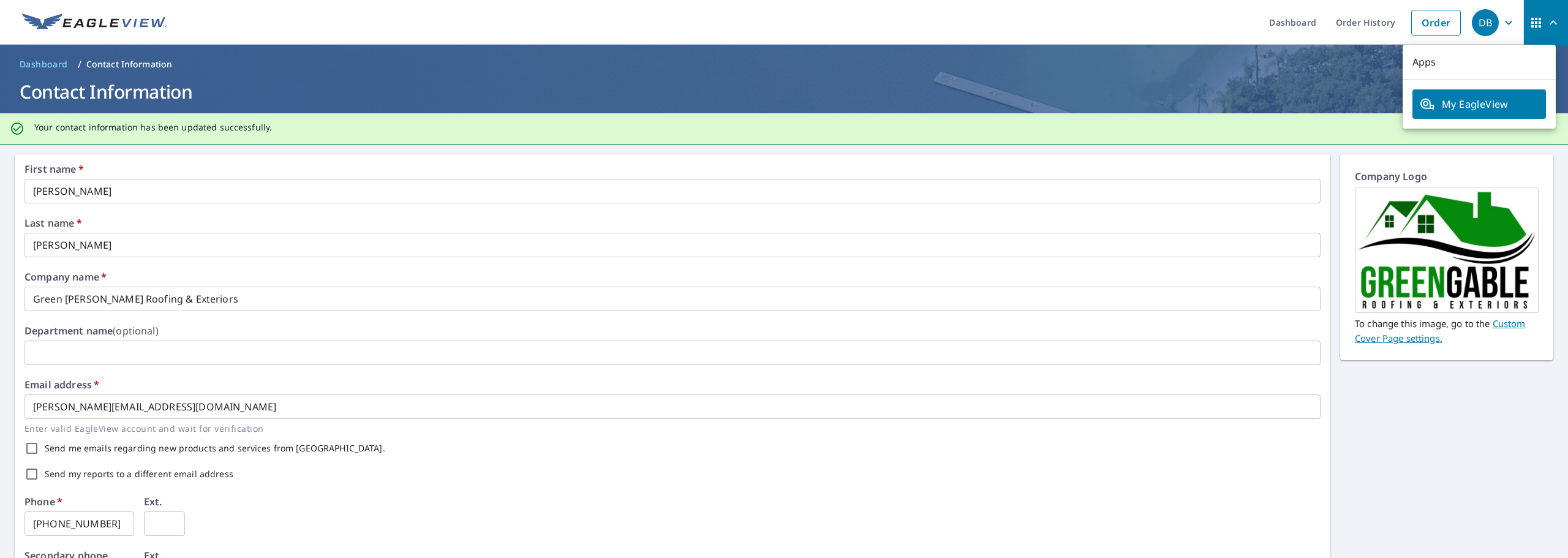
click at [1501, 20] on icon "button" at bounding box center [1508, 22] width 14 height 14
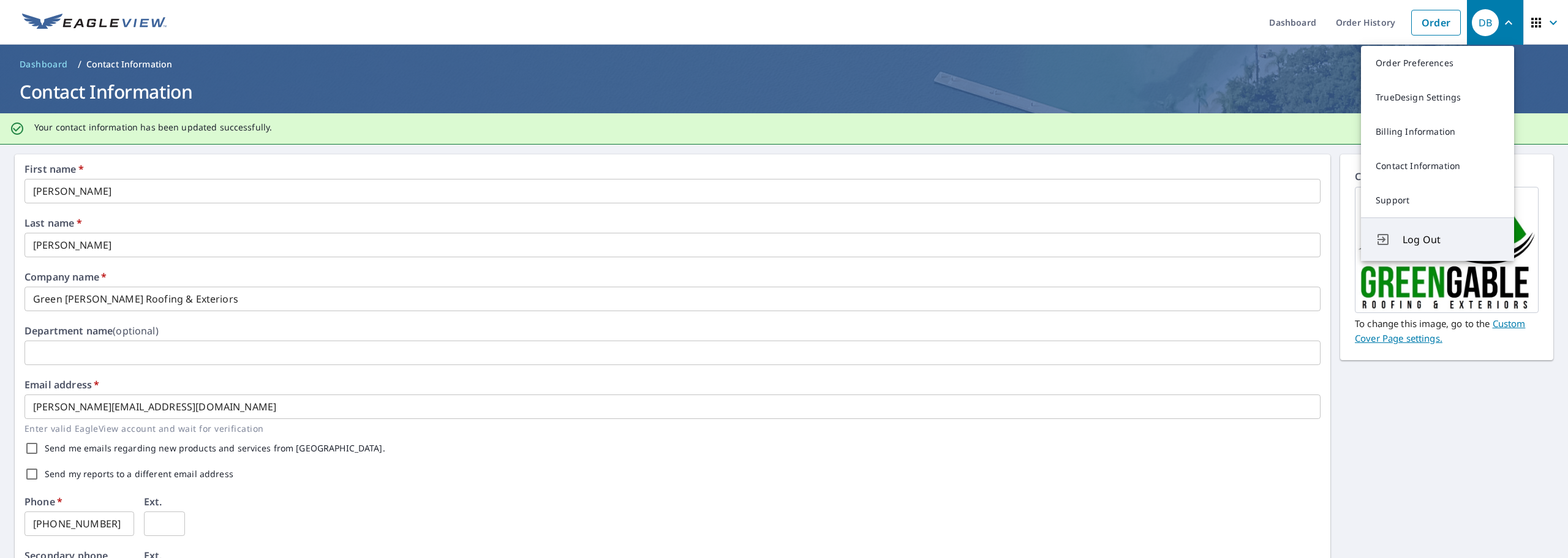
click at [1438, 234] on span "Log Out" at bounding box center [1451, 239] width 97 height 14
